Goal: Use online tool/utility: Utilize a website feature to perform a specific function

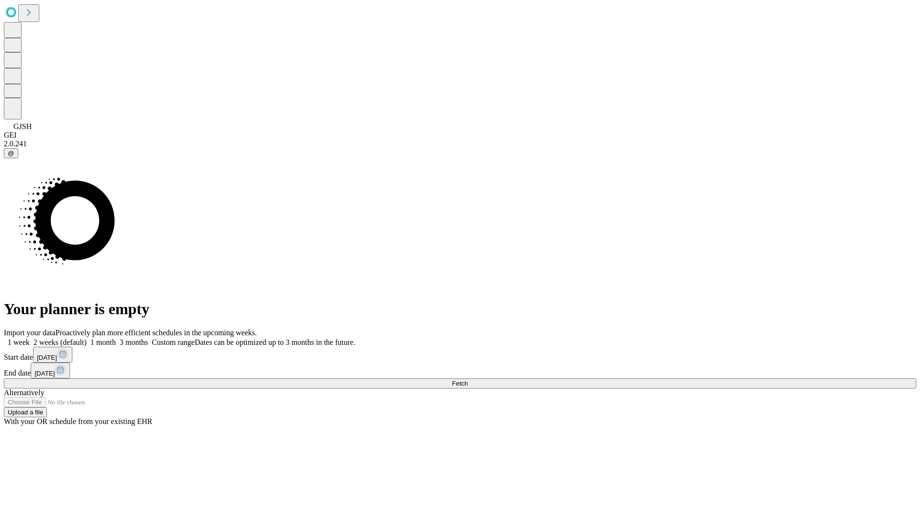
click at [468, 380] on span "Fetch" at bounding box center [460, 383] width 16 height 7
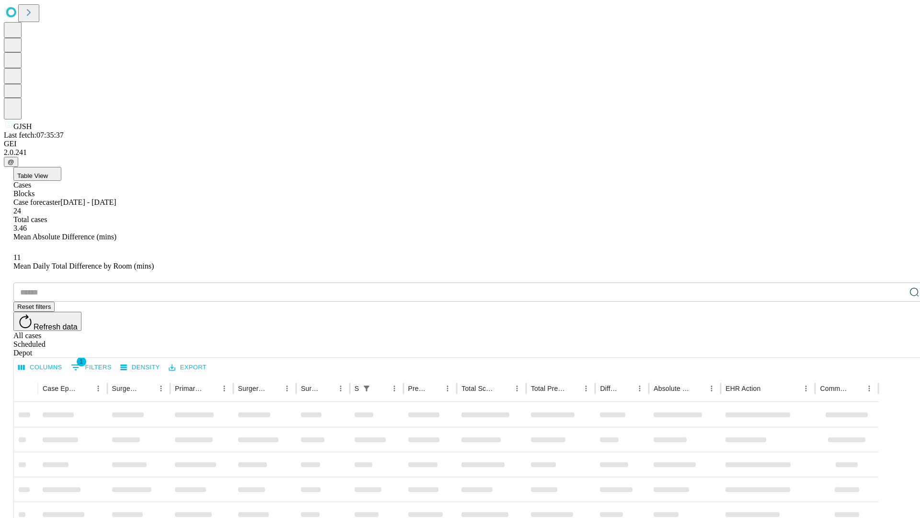
click at [48, 172] on span "Table View" at bounding box center [32, 175] width 31 height 7
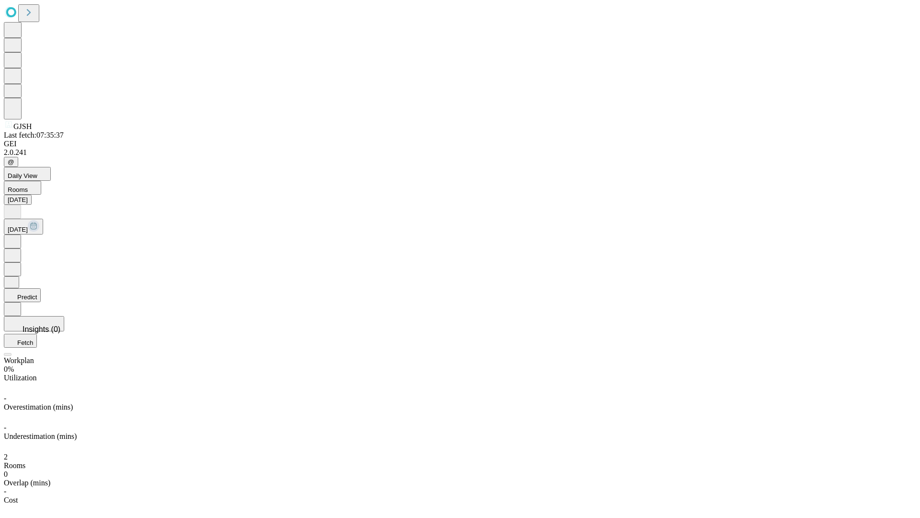
click at [41, 288] on button "Predict" at bounding box center [22, 295] width 37 height 14
